Goal: Task Accomplishment & Management: Manage account settings

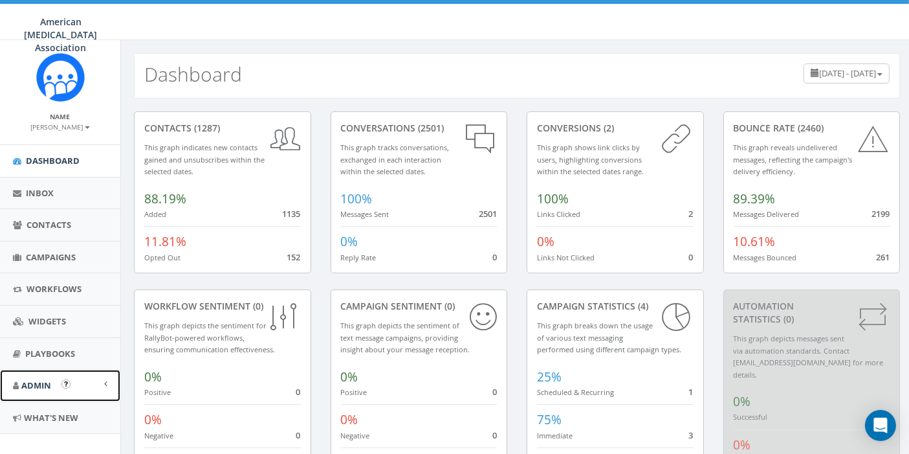
click at [43, 383] on span "Admin" at bounding box center [36, 385] width 30 height 12
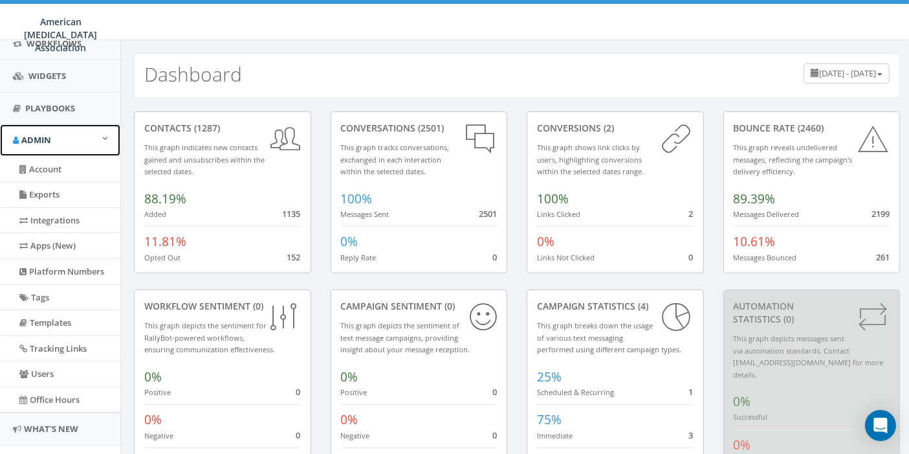
scroll to position [281, 0]
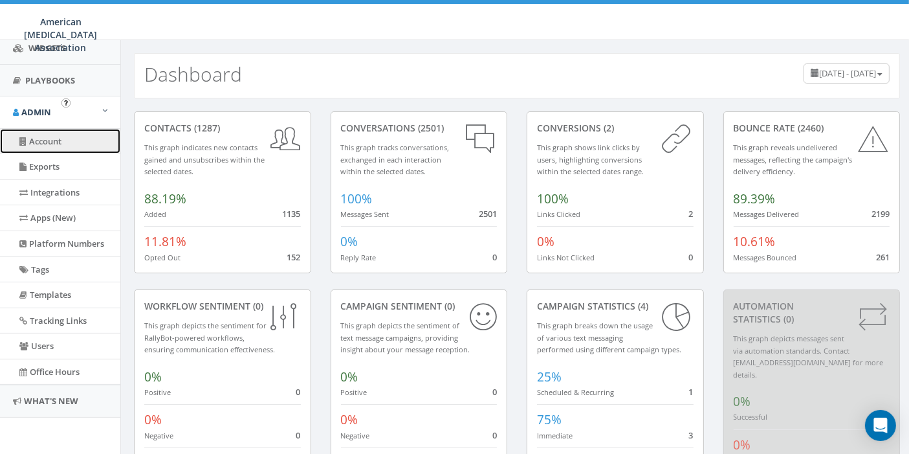
click at [49, 133] on link "Account" at bounding box center [60, 141] width 120 height 25
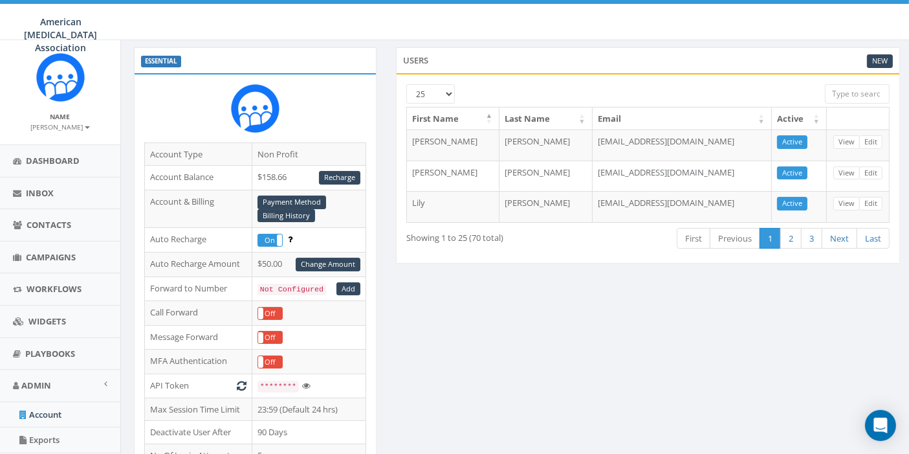
scroll to position [62, 0]
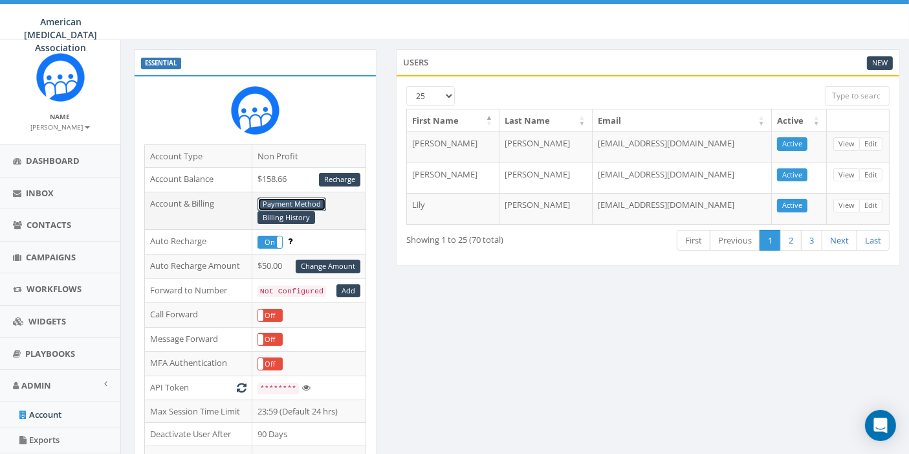
click at [287, 200] on link "Payment Method" at bounding box center [292, 204] width 69 height 14
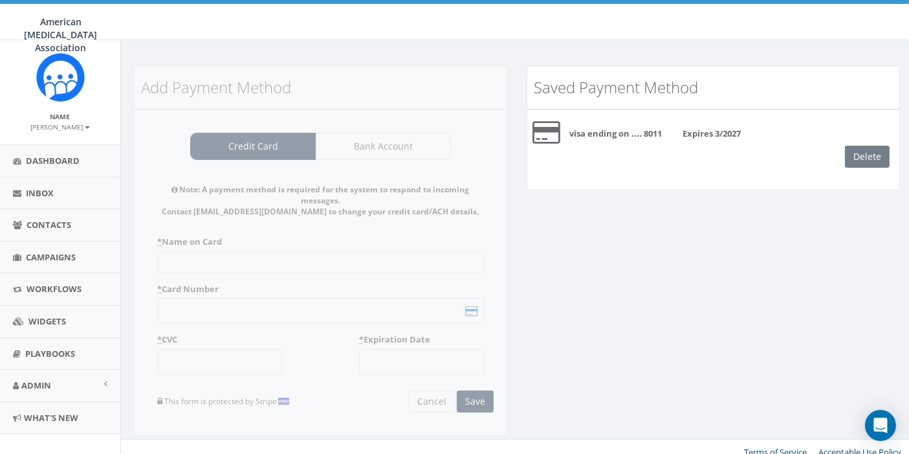
click at [865, 155] on div "Delete" at bounding box center [872, 157] width 54 height 22
click at [268, 263] on div "Add Payment Method Credit Card Bank Account Note: A payment method is required …" at bounding box center [320, 258] width 393 height 386
click at [259, 138] on div "Add Payment Method Credit Card Bank Account Note: A payment method is required …" at bounding box center [320, 258] width 393 height 386
click at [867, 153] on div "Delete" at bounding box center [872, 157] width 54 height 22
click at [682, 139] on div "visa ending on .... 8011 Expires 3/2027" at bounding box center [714, 133] width 392 height 26
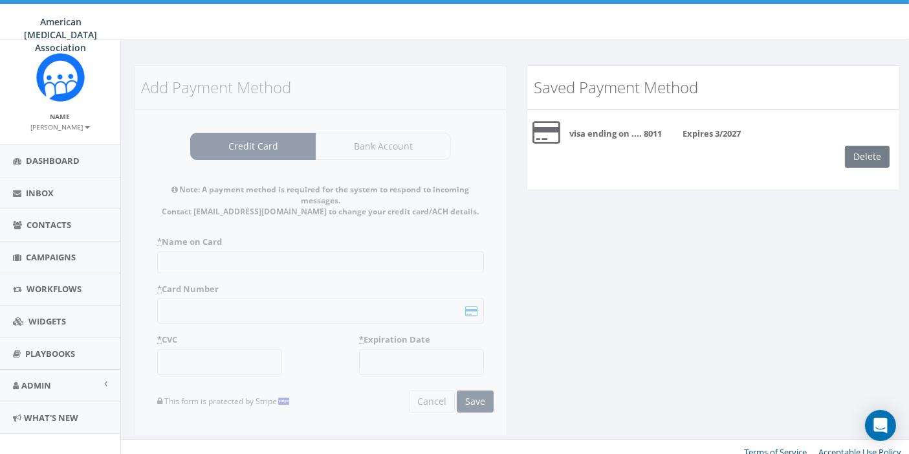
click at [547, 126] on icon at bounding box center [547, 133] width 28 height 26
click at [546, 130] on icon at bounding box center [547, 133] width 28 height 26
click at [865, 152] on div "Delete" at bounding box center [872, 157] width 54 height 22
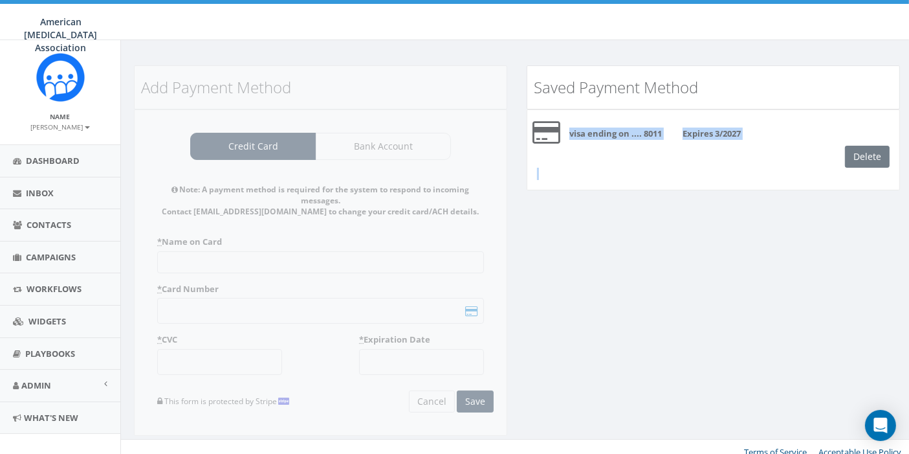
click at [865, 152] on div "Delete" at bounding box center [872, 157] width 54 height 22
click at [612, 134] on b "visa ending on .... 8011" at bounding box center [616, 134] width 93 height 12
click at [540, 177] on div "visa ending on .... 8011 Expires 3/2027 Delete" at bounding box center [713, 149] width 373 height 81
click at [878, 157] on div "Delete" at bounding box center [872, 157] width 54 height 22
click at [243, 144] on div "Add Payment Method Credit Card Bank Account Note: A payment method is required …" at bounding box center [320, 258] width 393 height 386
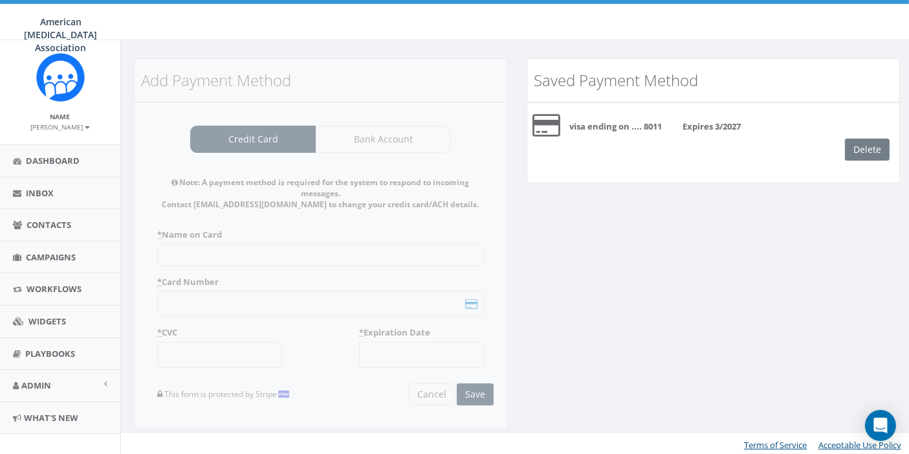
scroll to position [9, 0]
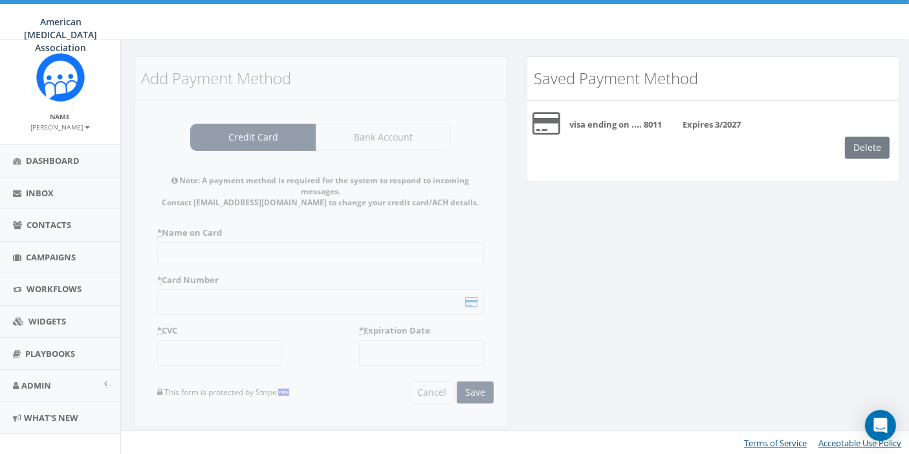
click at [695, 130] on div "visa ending on .... 8011 Expires 3/2027" at bounding box center [714, 124] width 392 height 26
drag, startPoint x: 741, startPoint y: 126, endPoint x: 898, endPoint y: 137, distance: 157.0
click at [740, 124] on b "Expires 3/2027" at bounding box center [712, 124] width 58 height 12
click at [863, 148] on div "Delete" at bounding box center [872, 148] width 54 height 22
click at [865, 148] on div "Delete" at bounding box center [872, 148] width 54 height 22
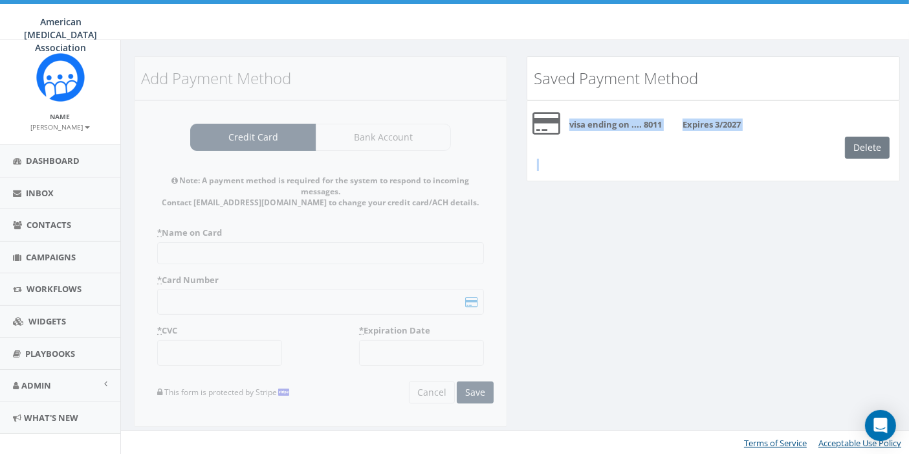
click at [865, 148] on div "Delete" at bounding box center [872, 148] width 54 height 22
click at [541, 162] on div "visa ending on .... 8011 Expires 3/2027 Delete" at bounding box center [713, 140] width 373 height 81
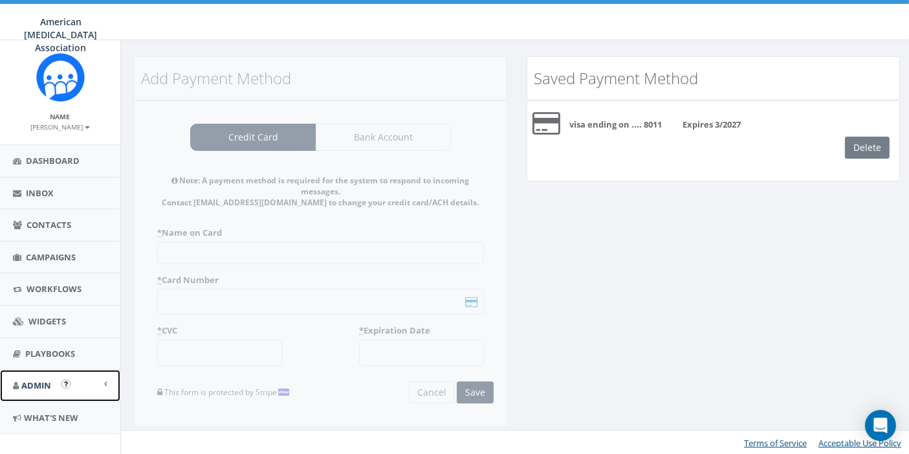
click at [30, 385] on span "Admin" at bounding box center [36, 385] width 30 height 12
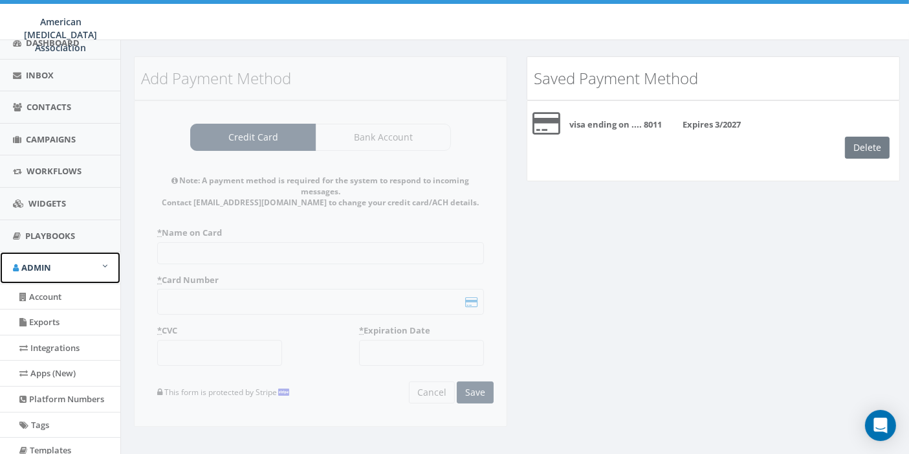
scroll to position [281, 0]
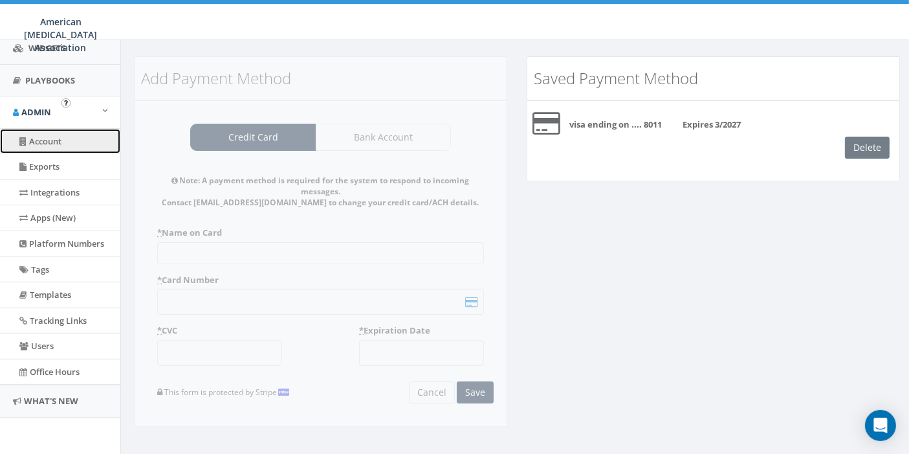
click at [41, 129] on link "Account" at bounding box center [60, 141] width 120 height 25
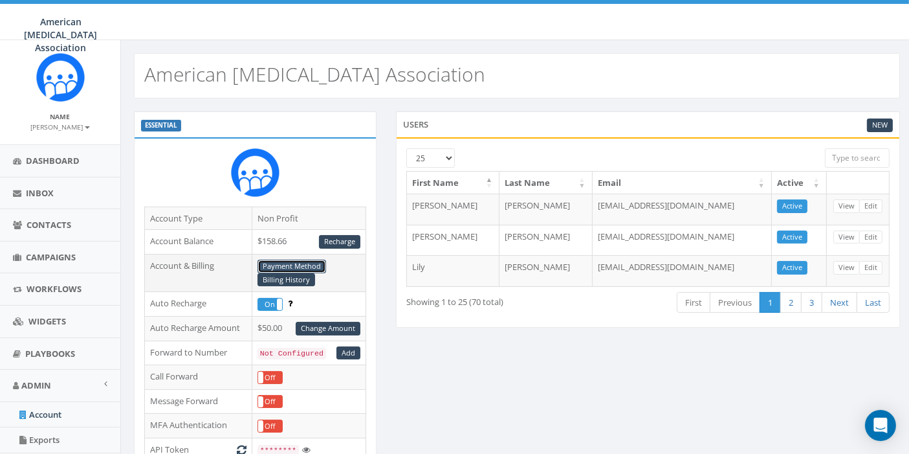
click at [285, 263] on link "Payment Method" at bounding box center [292, 267] width 69 height 14
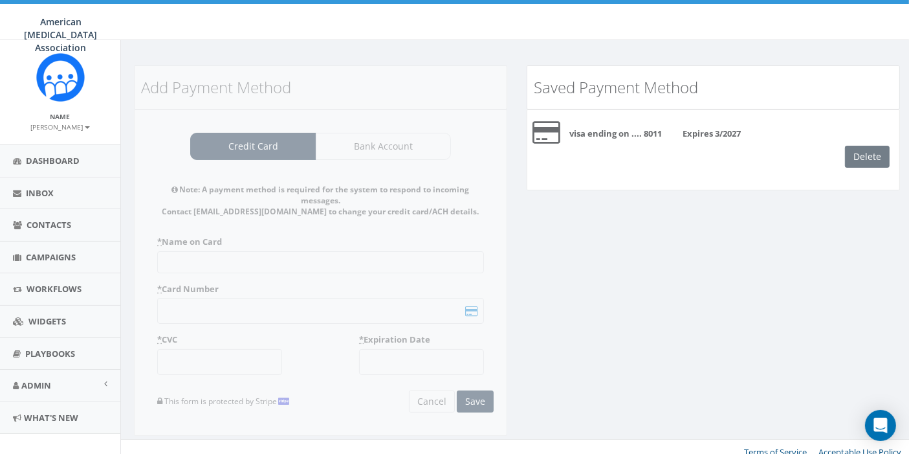
scroll to position [9, 0]
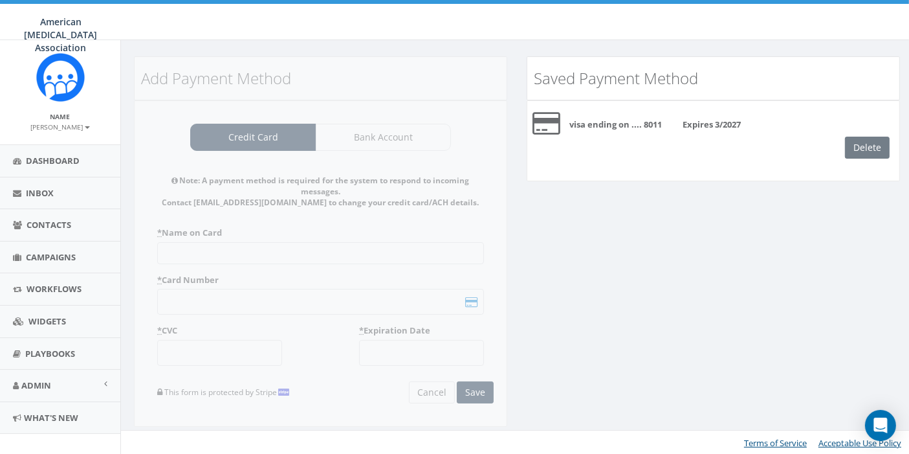
click at [267, 132] on div "Add Payment Method Credit Card Bank Account Note: A payment method is required …" at bounding box center [320, 249] width 393 height 386
drag, startPoint x: 218, startPoint y: 202, endPoint x: 300, endPoint y: 203, distance: 82.2
click at [300, 203] on div "Add Payment Method Credit Card Bank Account Note: A payment method is required …" at bounding box center [320, 249] width 393 height 386
click at [276, 215] on div "Add Payment Method Credit Card Bank Account Note: A payment method is required …" at bounding box center [320, 249] width 393 height 386
drag, startPoint x: 218, startPoint y: 202, endPoint x: 485, endPoint y: 206, distance: 266.7
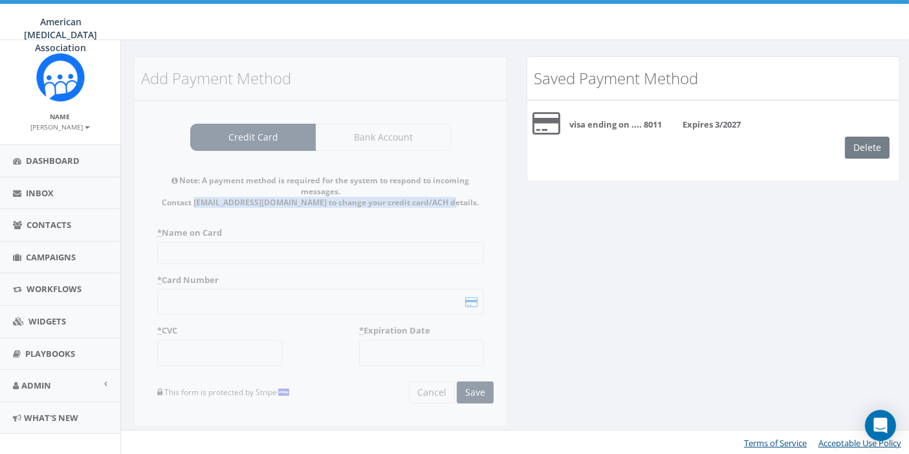
click at [485, 206] on div "Add Payment Method Credit Card Bank Account Note: A payment method is required …" at bounding box center [320, 249] width 393 height 386
copy strong "billing@rallycorp.com to change your credit card/ACH details."
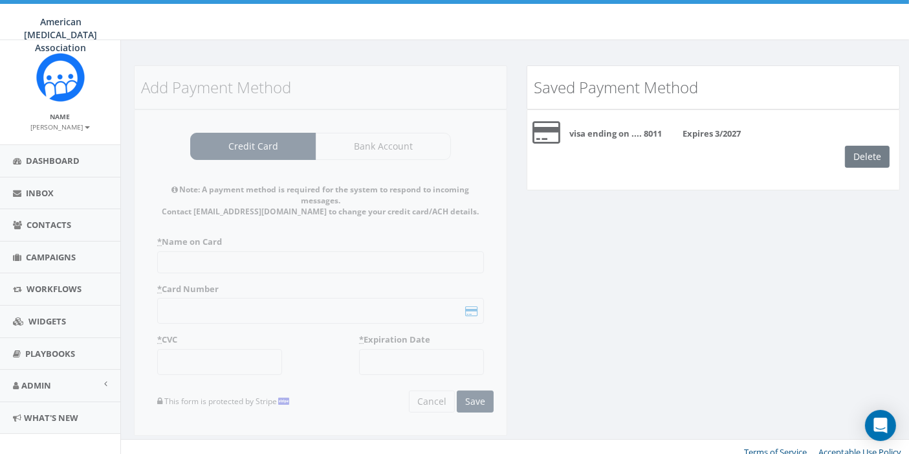
click at [372, 247] on div "Add Payment Method Credit Card Bank Account Note: A payment method is required …" at bounding box center [320, 258] width 393 height 386
click at [654, 129] on b "visa ending on .... 8011" at bounding box center [616, 134] width 93 height 12
click at [537, 131] on icon at bounding box center [547, 133] width 28 height 26
click at [875, 161] on div "Delete" at bounding box center [872, 157] width 54 height 22
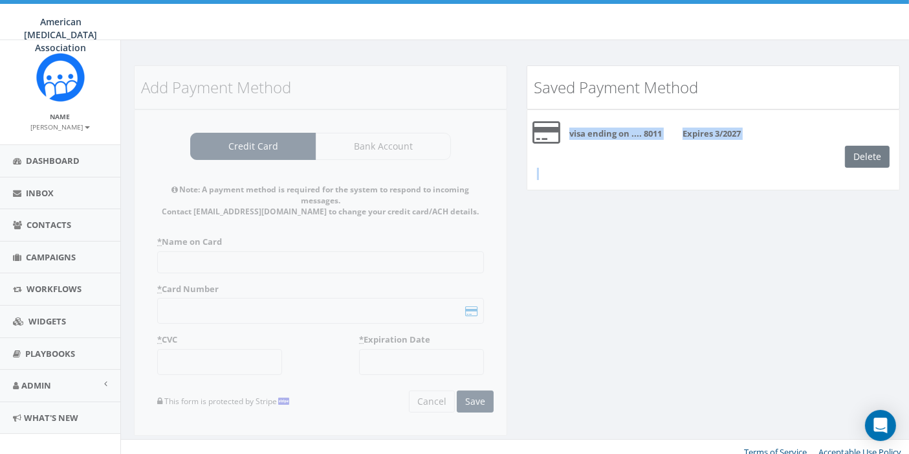
click at [875, 161] on div "Delete" at bounding box center [872, 157] width 54 height 22
